Goal: Browse casually: Explore the website without a specific task or goal

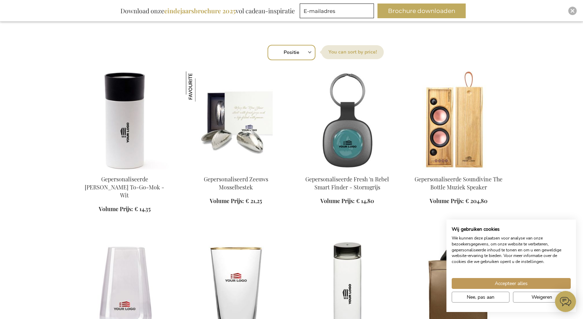
scroll to position [264, 0]
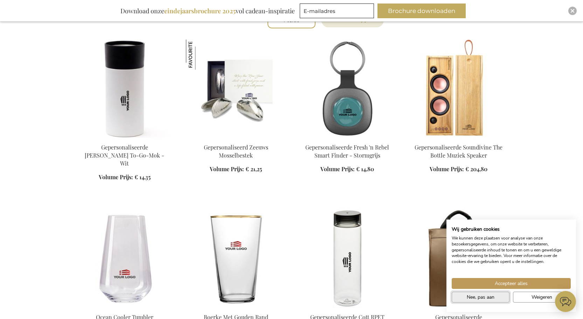
click at [480, 296] on span "Nee, pas aan" at bounding box center [480, 296] width 28 height 7
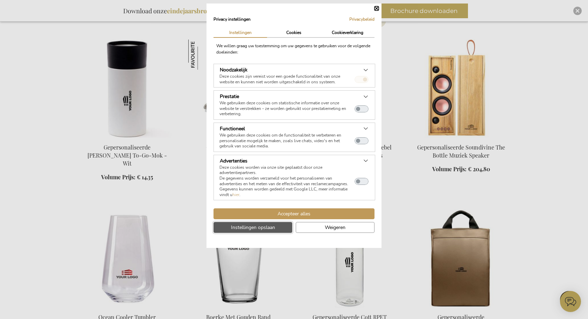
click at [259, 224] on span "Instellingen opslaan" at bounding box center [253, 227] width 44 height 7
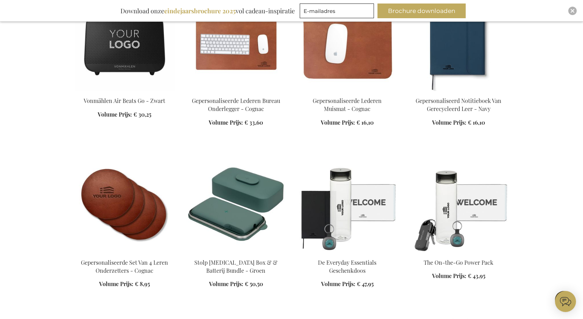
scroll to position [652, 0]
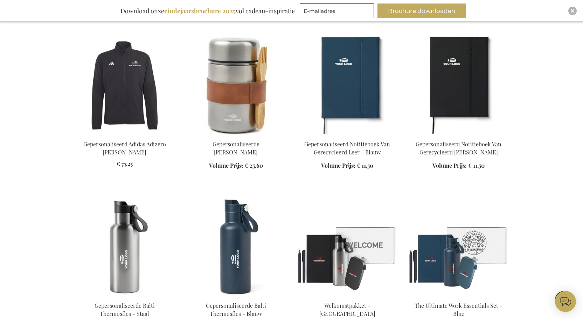
scroll to position [1216, 0]
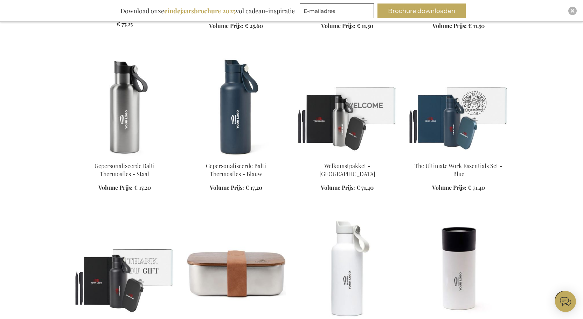
scroll to position [1284, 0]
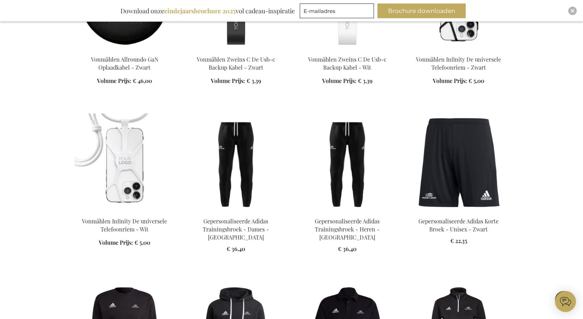
scroll to position [1815, 0]
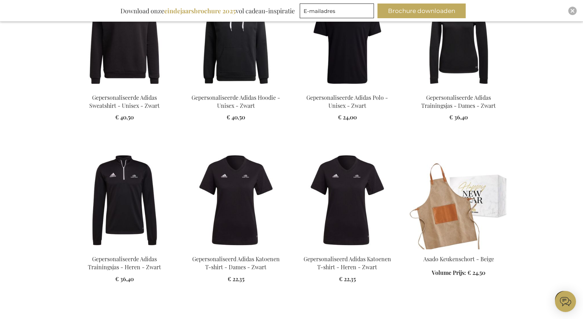
scroll to position [2345, 0]
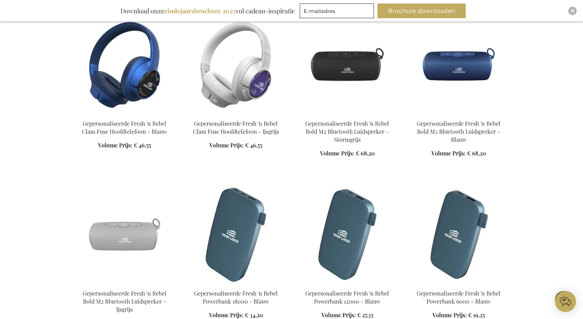
scroll to position [3348, 0]
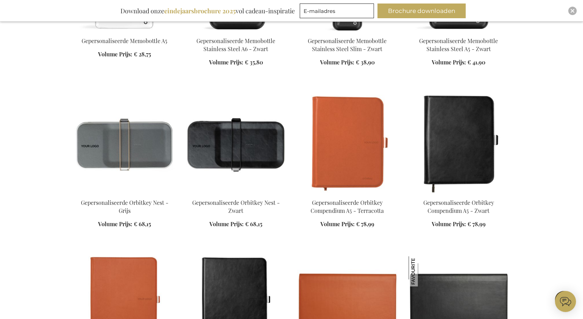
scroll to position [4190, 0]
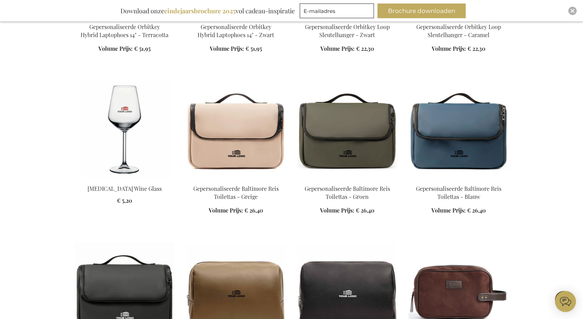
scroll to position [4490, 0]
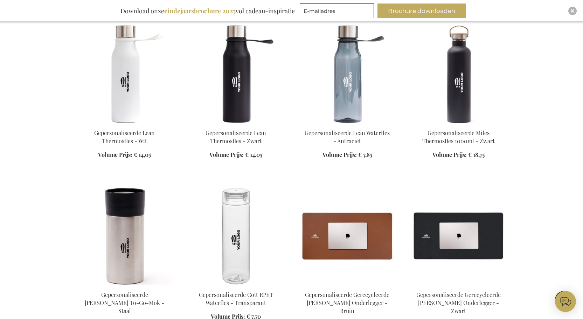
scroll to position [6476, 0]
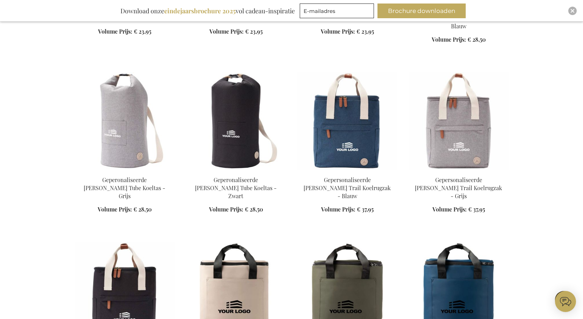
scroll to position [6938, 0]
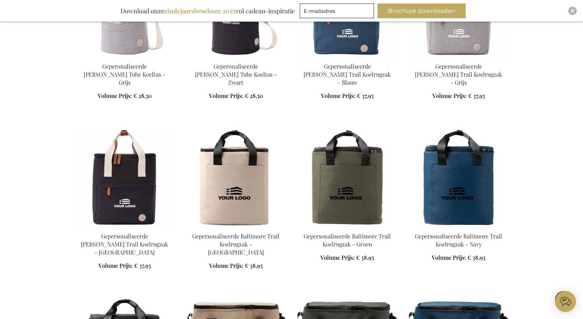
scroll to position [7399, 0]
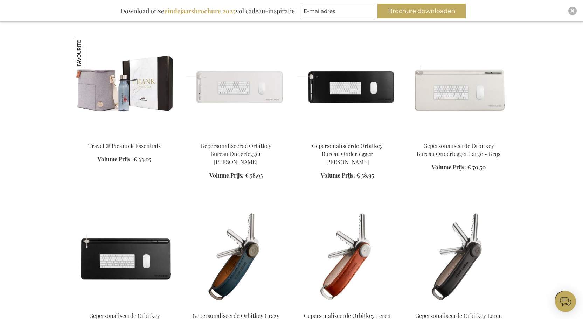
scroll to position [8096, 0]
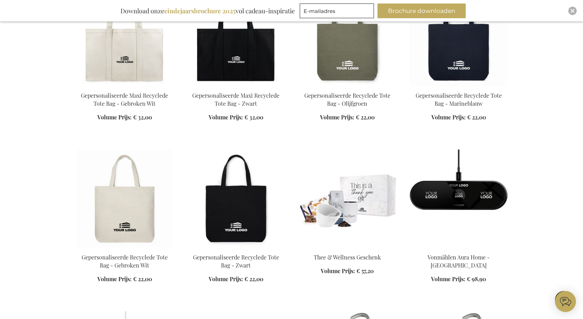
scroll to position [8297, 0]
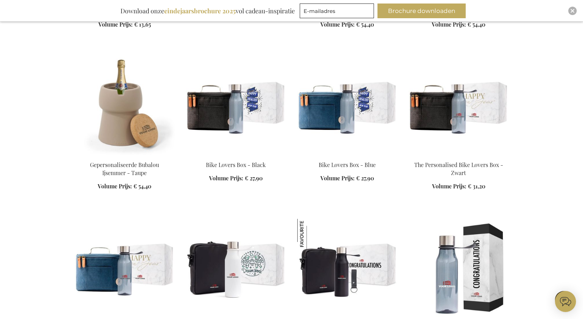
scroll to position [8906, 0]
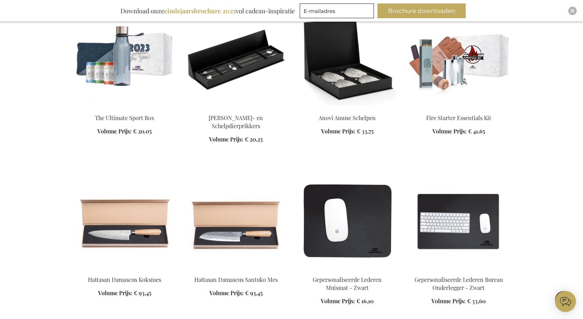
scroll to position [9659, 0]
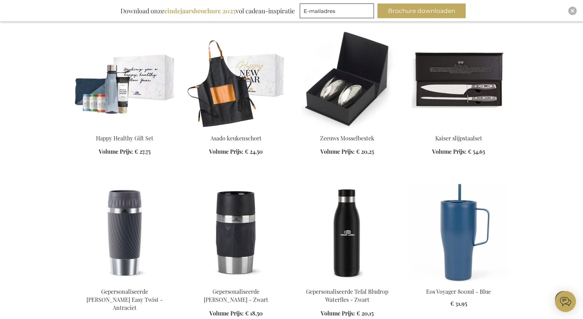
scroll to position [10220, 0]
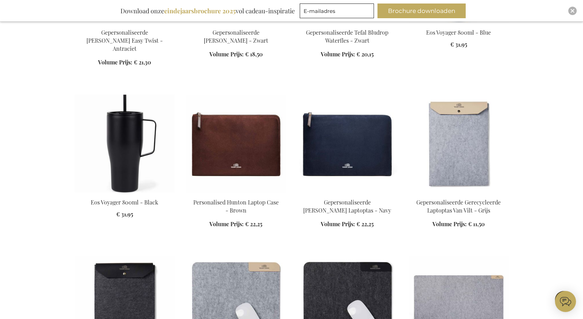
scroll to position [10441, 0]
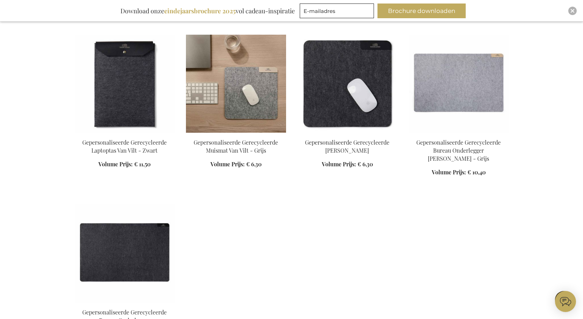
scroll to position [10185, 0]
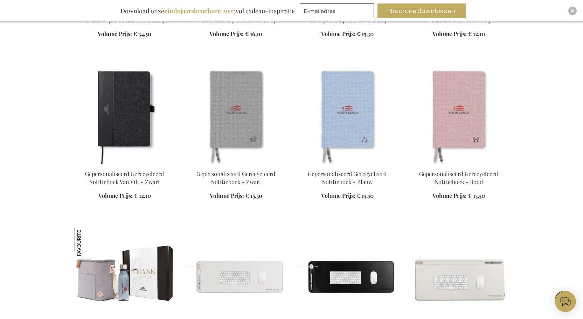
scroll to position [5721, 0]
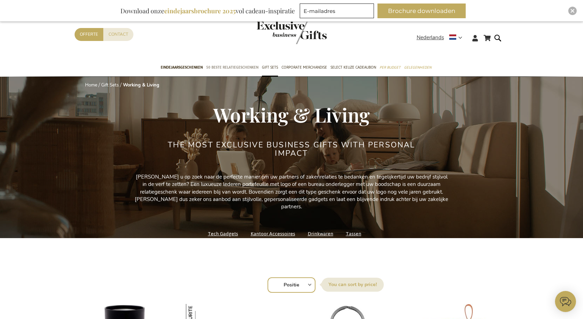
click at [225, 69] on span "50 beste relatiegeschenken" at bounding box center [232, 67] width 52 height 7
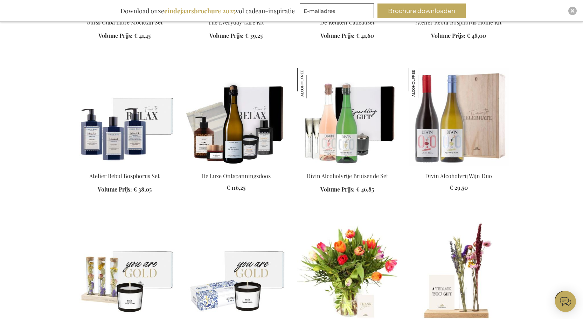
scroll to position [2019, 0]
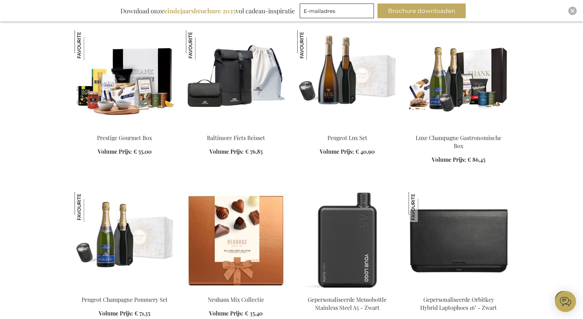
scroll to position [3343, 0]
